Goal: Information Seeking & Learning: Learn about a topic

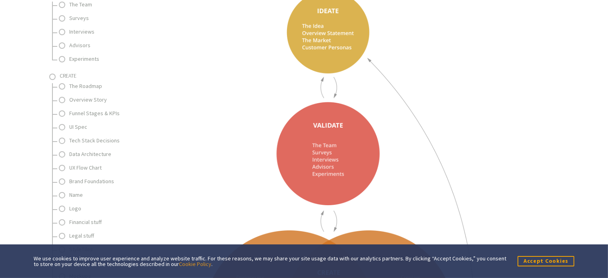
scroll to position [266, 0]
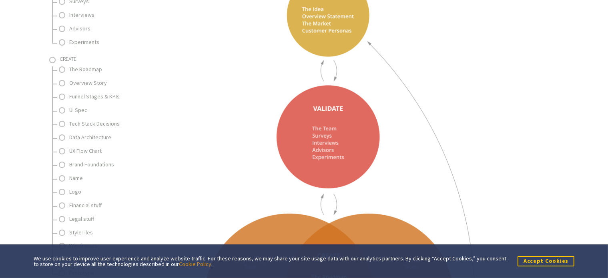
click at [536, 264] on button "Accept Cookies" at bounding box center [545, 261] width 57 height 10
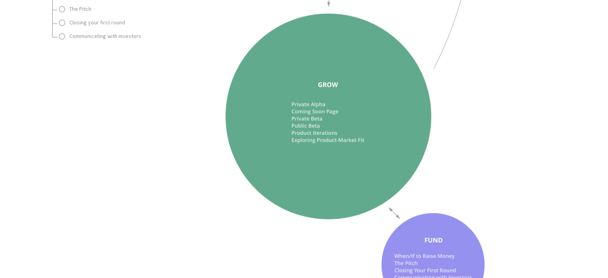
scroll to position [400, 0]
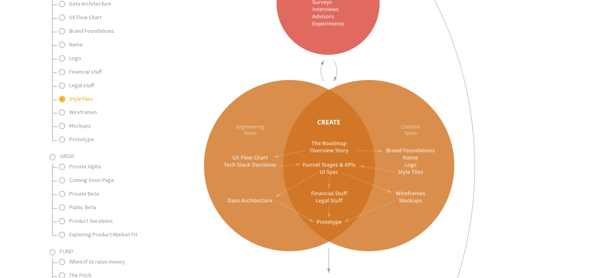
click at [69, 99] on link "StyleTiles" at bounding box center [109, 99] width 80 height 10
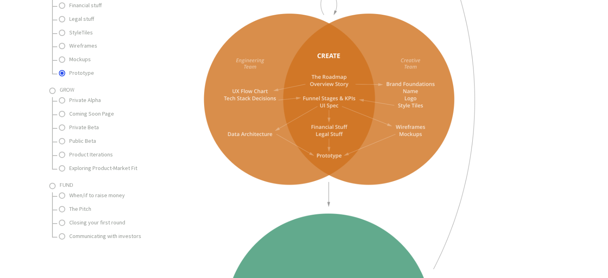
scroll to position [333, 0]
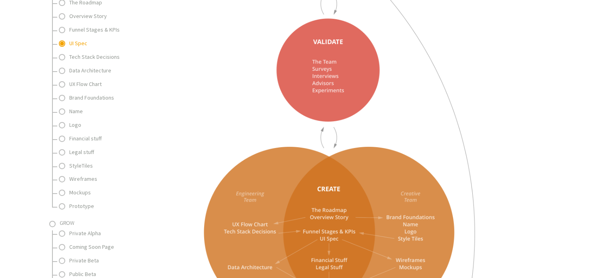
click at [80, 43] on link "UI Spec" at bounding box center [109, 43] width 80 height 10
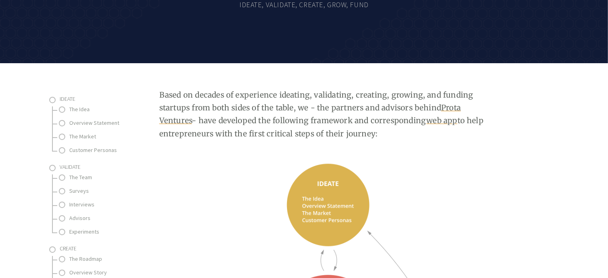
scroll to position [0, 0]
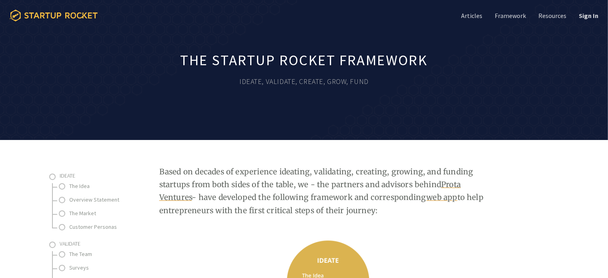
click at [90, 15] on icon at bounding box center [60, 15] width 73 height 6
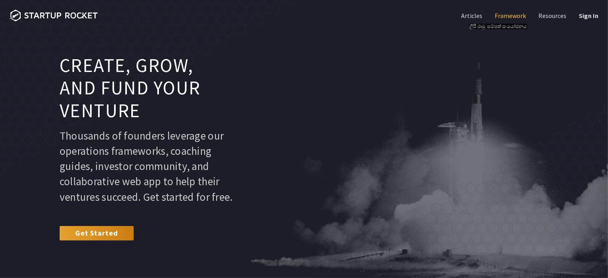
click at [506, 16] on link "Framework" at bounding box center [509, 15] width 33 height 9
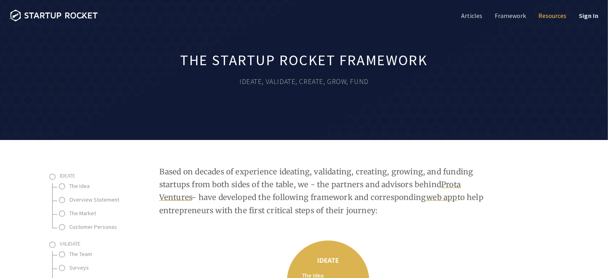
click at [554, 13] on link "Resources" at bounding box center [551, 15] width 30 height 9
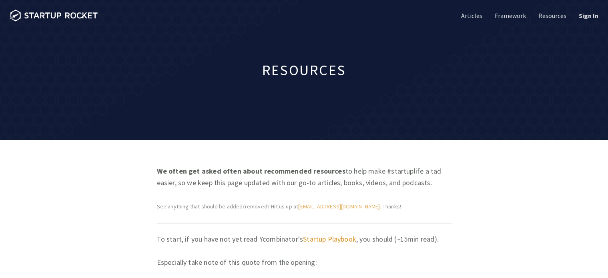
scroll to position [453, 0]
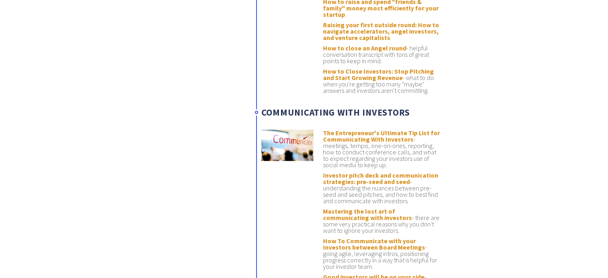
scroll to position [4853, 0]
